Goal: Transaction & Acquisition: Book appointment/travel/reservation

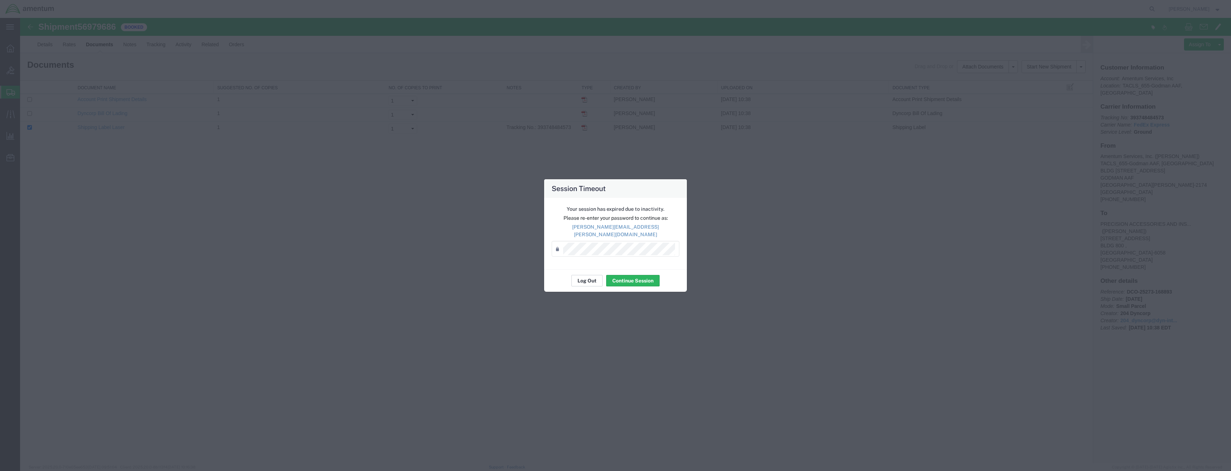
click at [594, 277] on button "Log Out" at bounding box center [587, 280] width 31 height 11
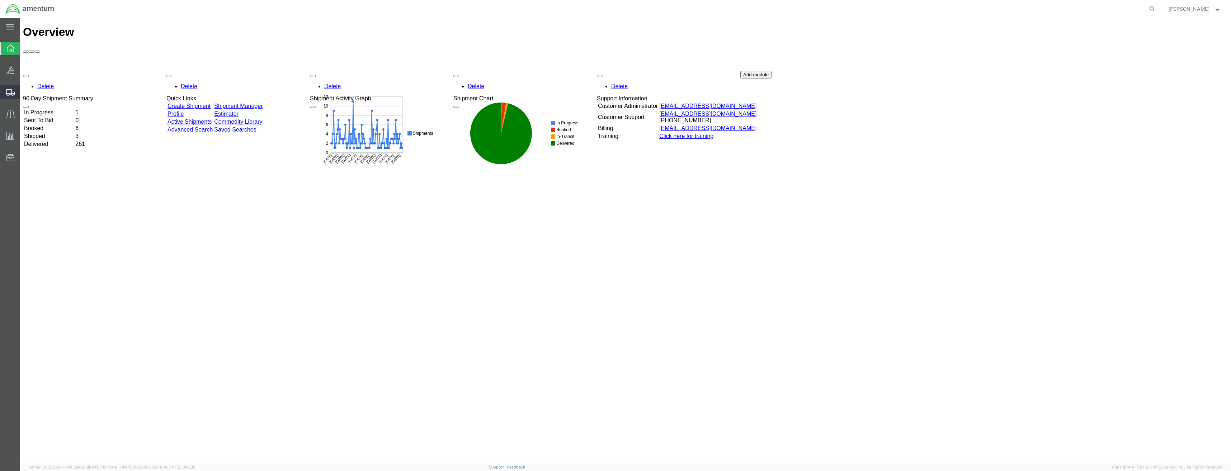
click at [7, 94] on icon at bounding box center [10, 92] width 9 height 6
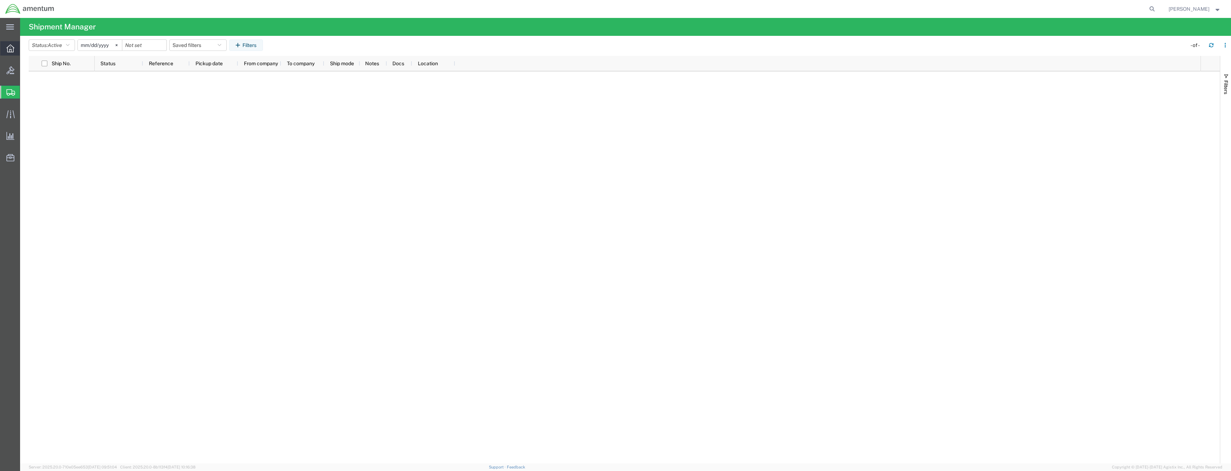
click at [15, 52] on div at bounding box center [10, 48] width 20 height 14
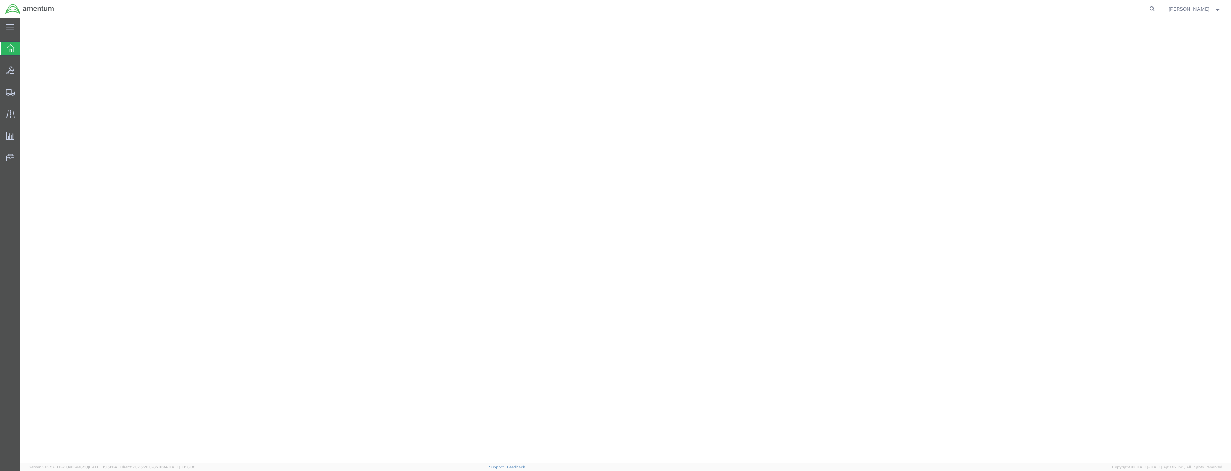
click at [14, 80] on ul "Overview Bids Shipments Shipment Manager Create Shipment Create from Template E…" at bounding box center [10, 106] width 20 height 131
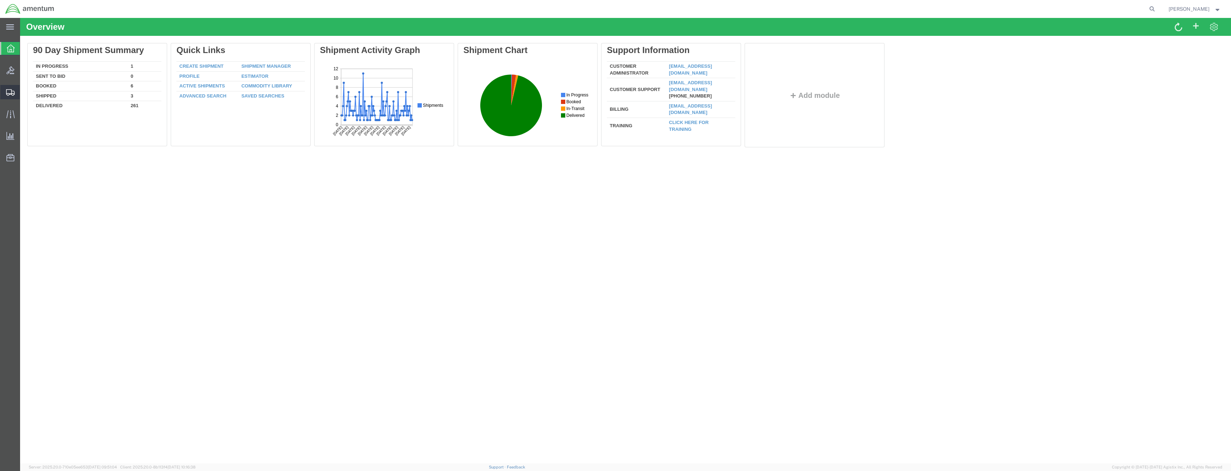
click at [12, 87] on div at bounding box center [10, 92] width 20 height 14
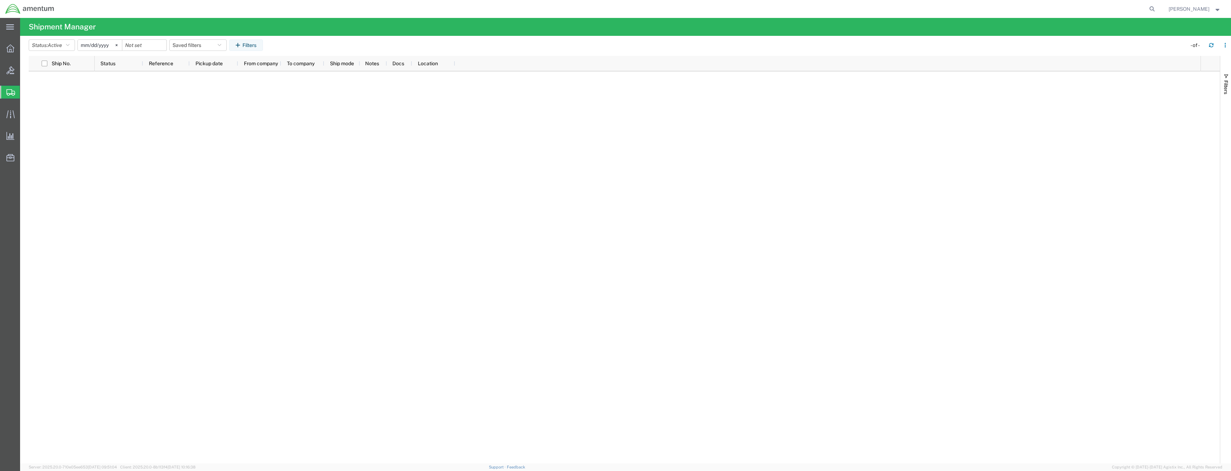
click at [10, 44] on icon at bounding box center [10, 48] width 8 height 8
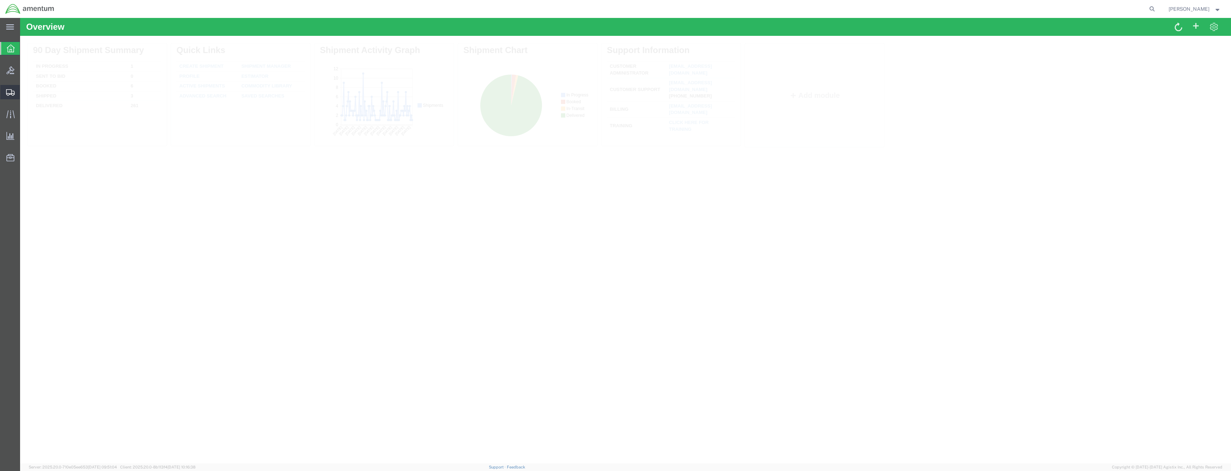
click at [11, 88] on div at bounding box center [10, 92] width 20 height 14
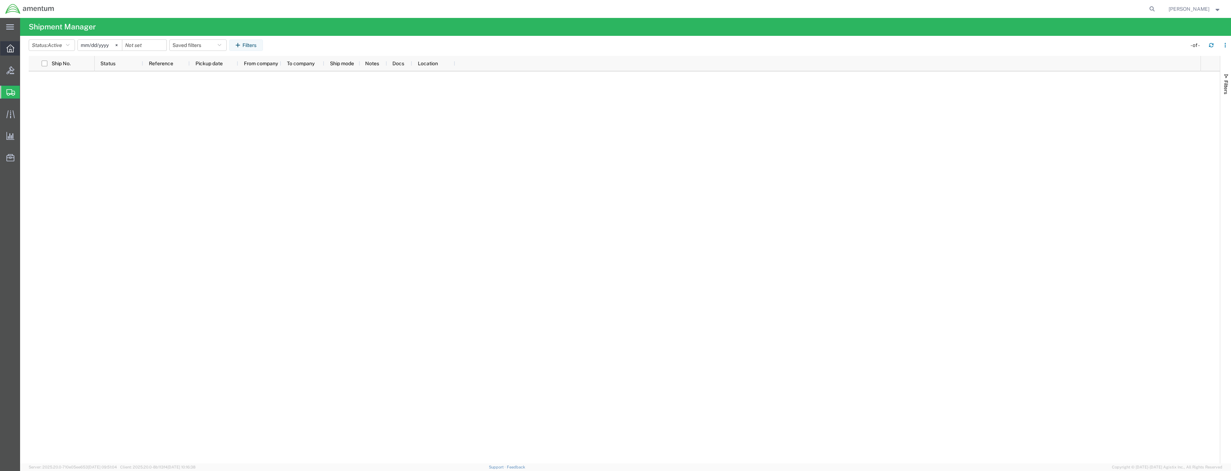
drag, startPoint x: 11, startPoint y: 42, endPoint x: 11, endPoint y: 46, distance: 3.6
click at [11, 42] on div at bounding box center [10, 48] width 20 height 14
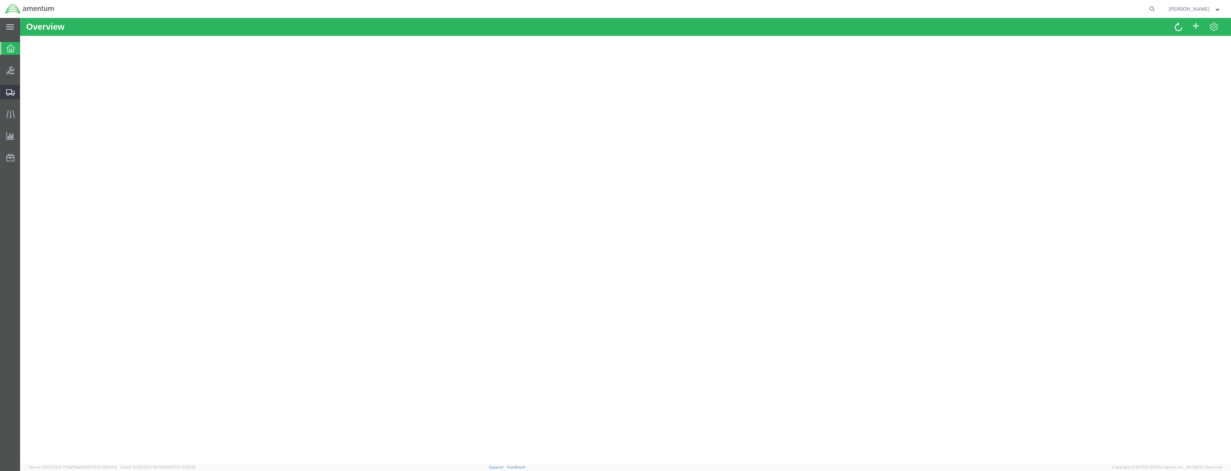
click at [9, 87] on div at bounding box center [10, 92] width 20 height 14
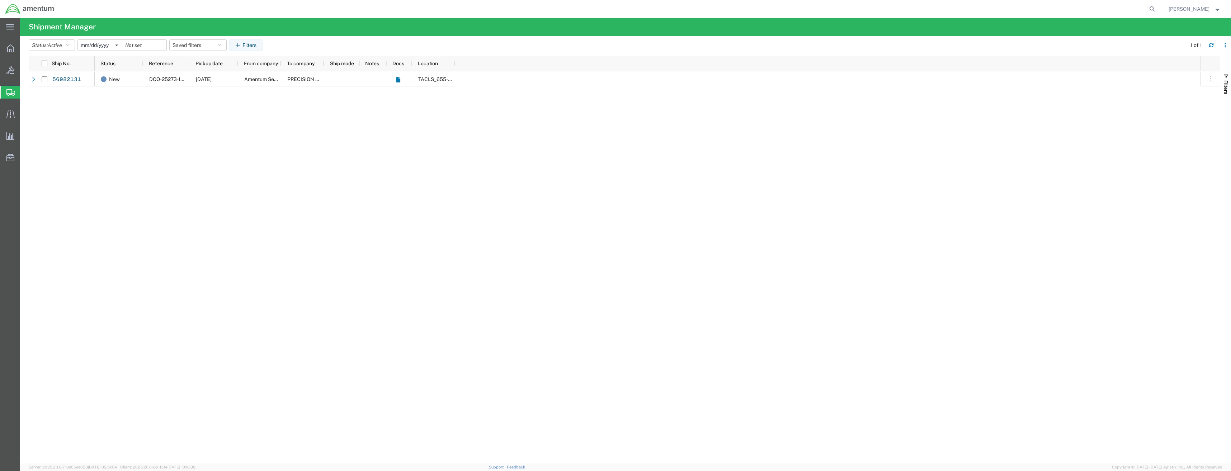
click at [179, 140] on div "New DCO-25273-168911 09/30/2025 Amentum Services, Inc. PRECISION ACCESSORIES AN…" at bounding box center [648, 267] width 1106 height 393
click at [69, 78] on link "56982131" at bounding box center [66, 79] width 29 height 11
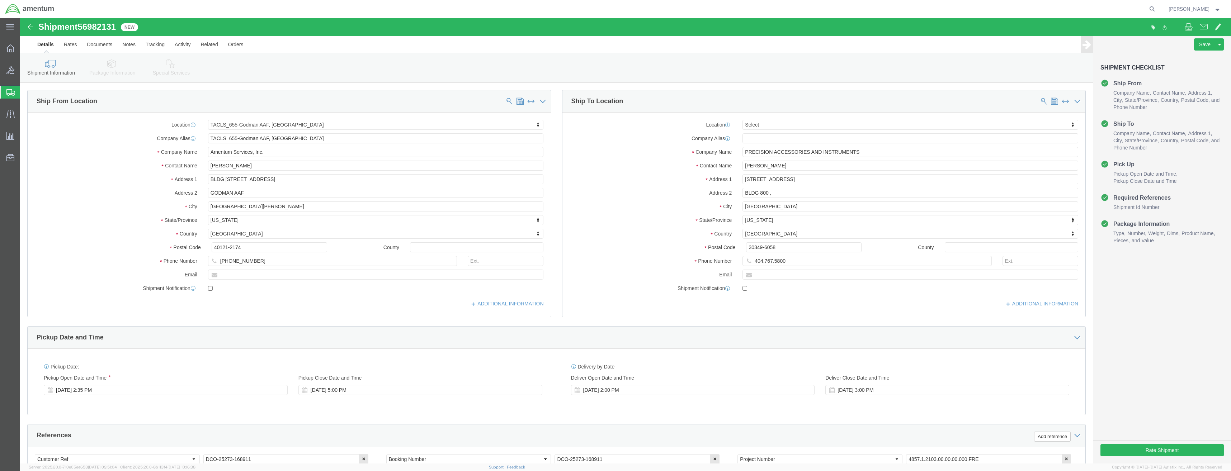
select select "42727"
select select
click input "404.767.5800"
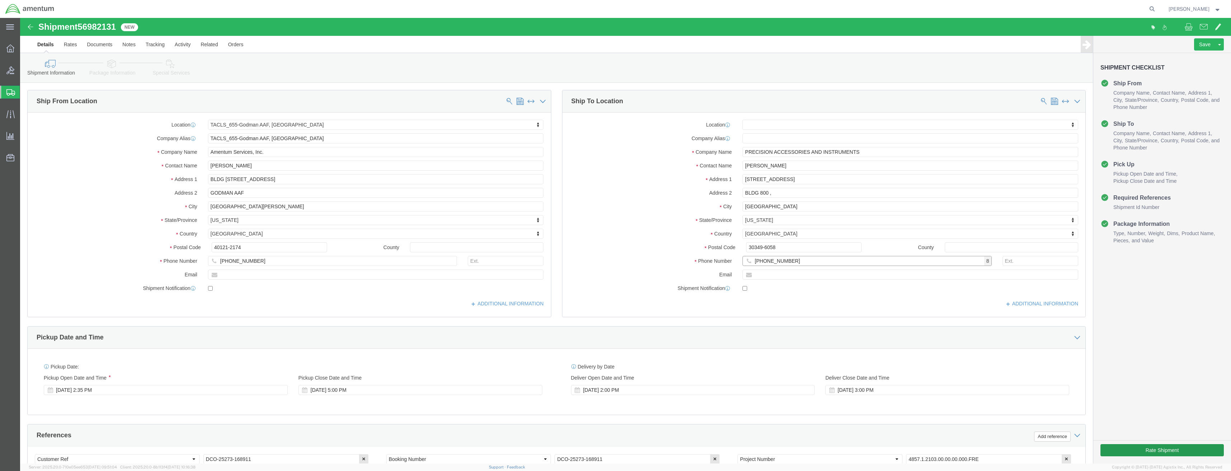
type input "[PHONE_NUMBER]"
click button "Rate Shipment"
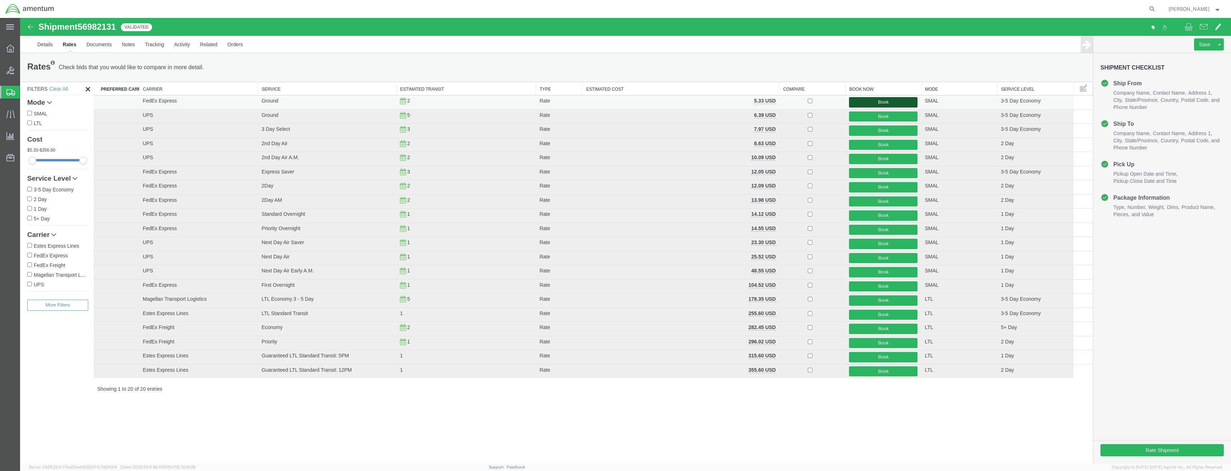
click at [903, 106] on button "Book" at bounding box center [883, 102] width 69 height 10
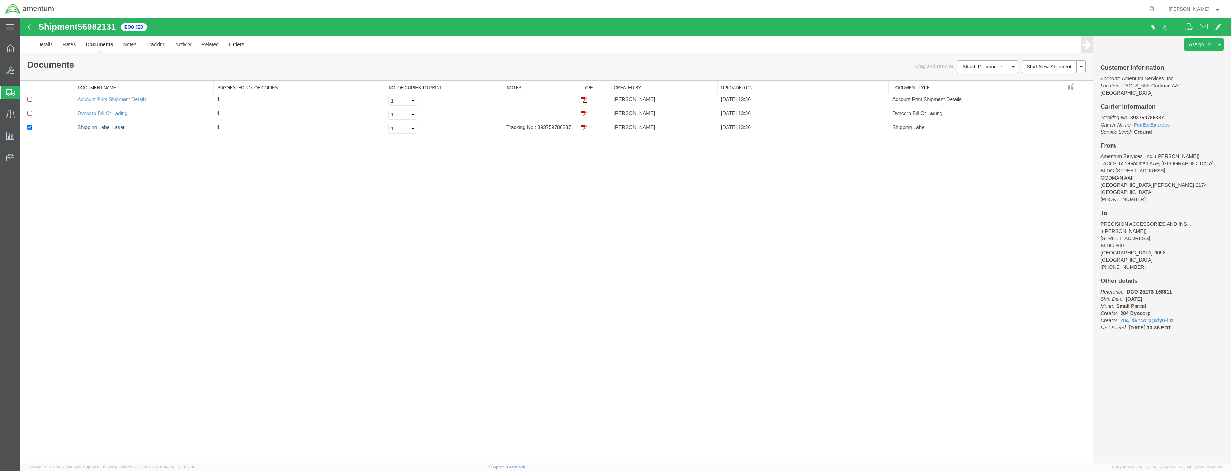
drag, startPoint x: 98, startPoint y: 128, endPoint x: 208, endPoint y: 142, distance: 111.0
click at [98, 128] on link "Shipping Label Laser" at bounding box center [101, 128] width 47 height 6
